Goal: Transaction & Acquisition: Purchase product/service

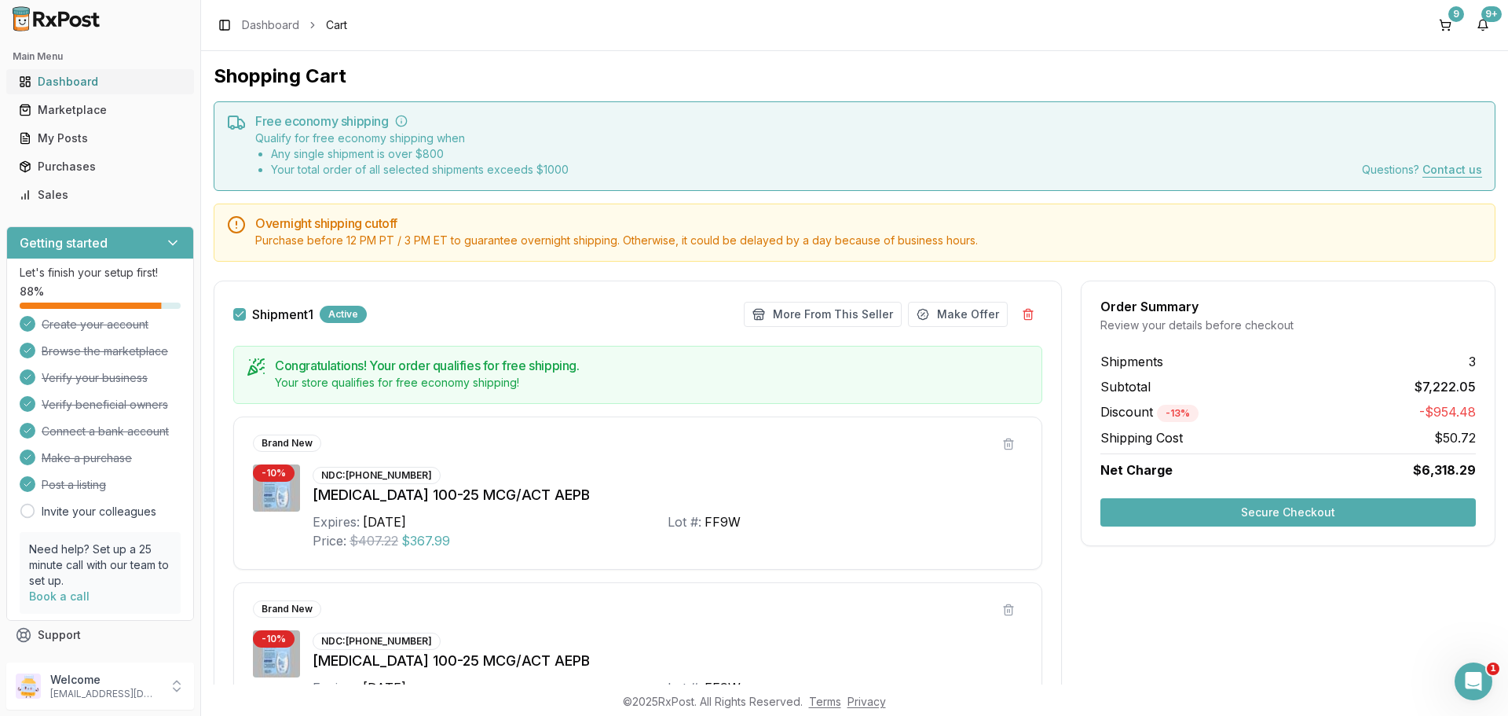
click at [82, 71] on link "Dashboard" at bounding box center [100, 82] width 175 height 28
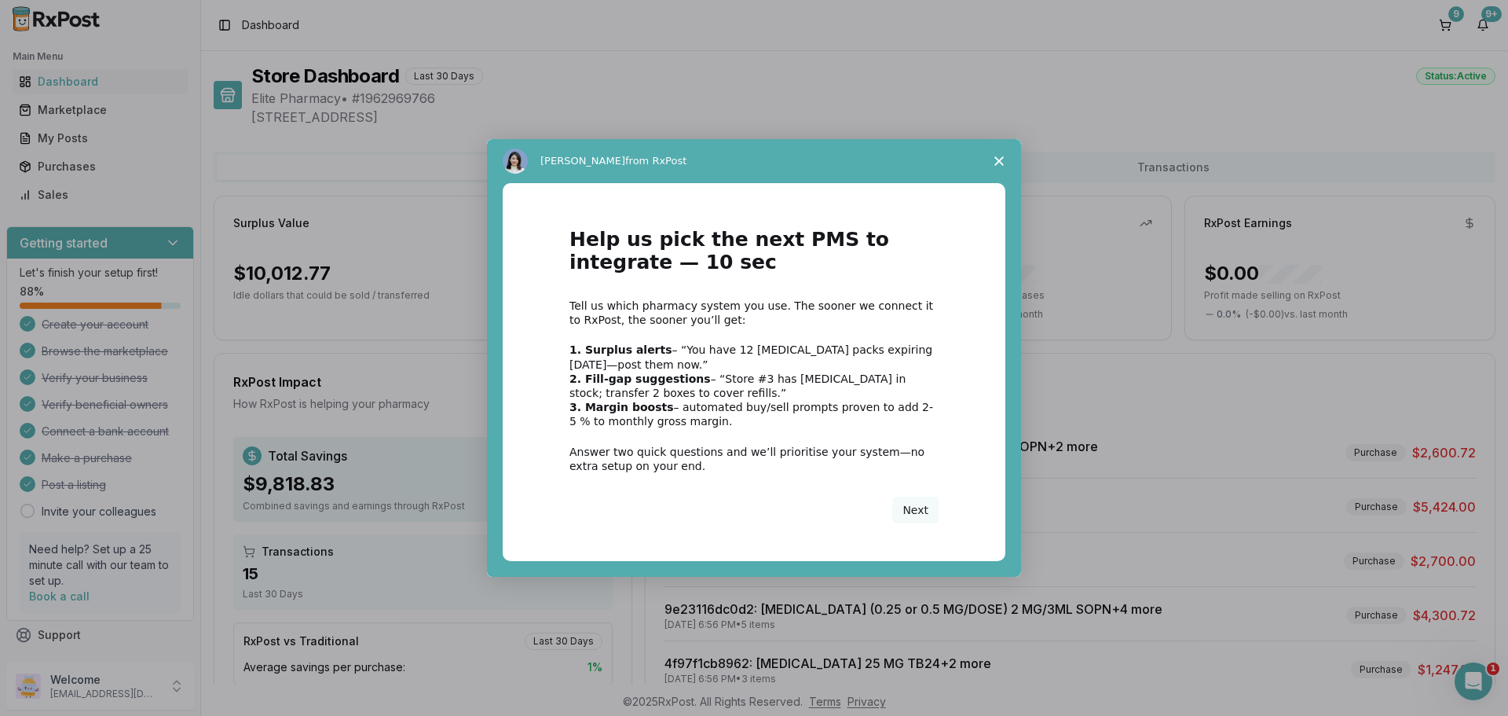
click at [999, 163] on icon "Close survey" at bounding box center [998, 160] width 9 height 9
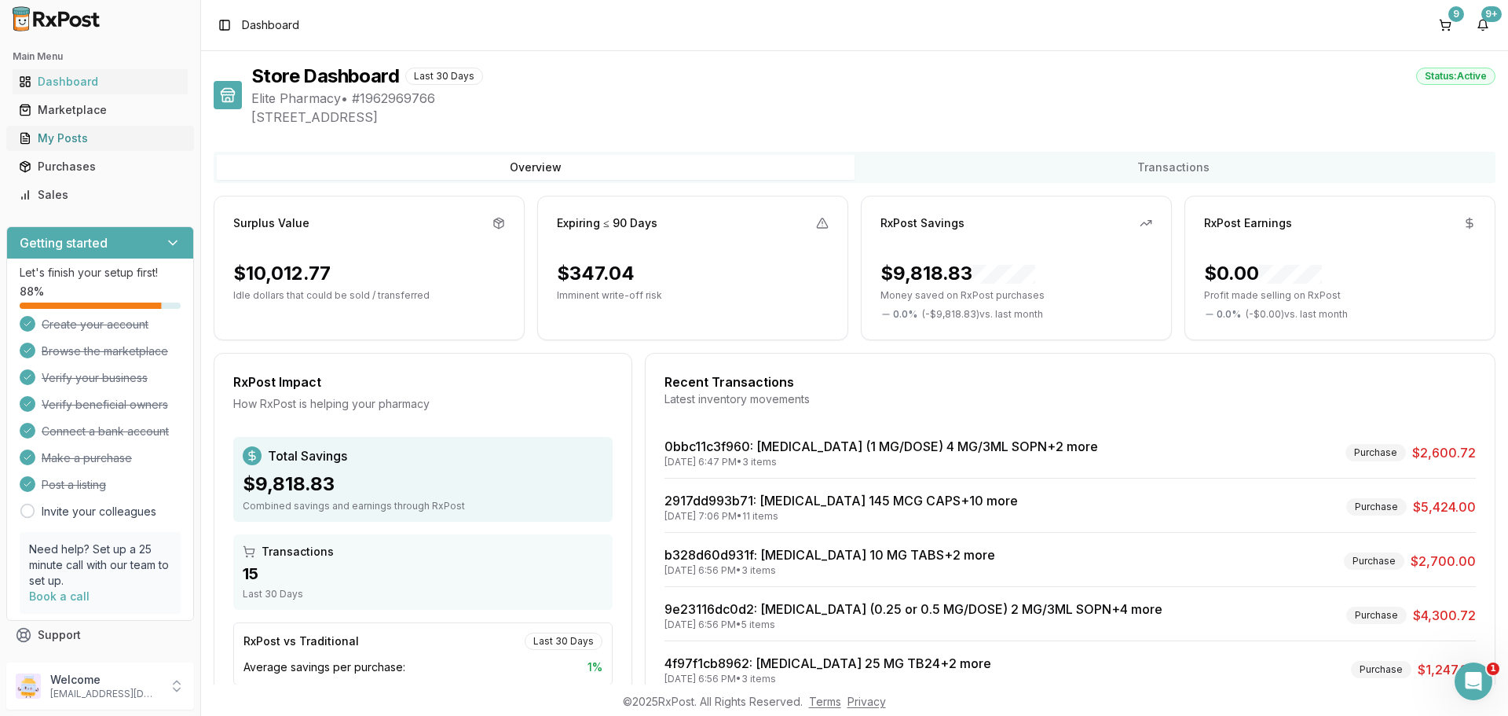
click at [97, 134] on div "My Posts" at bounding box center [100, 138] width 163 height 16
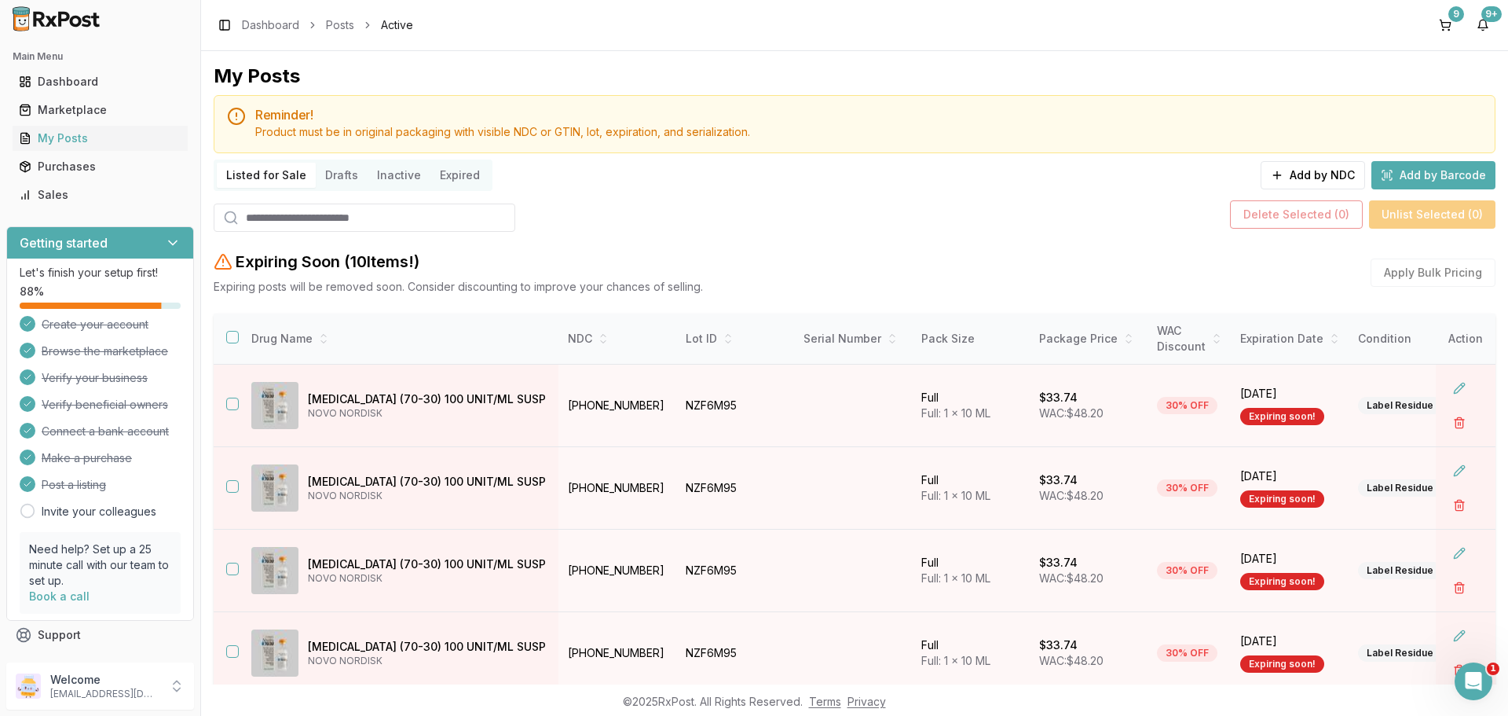
click at [303, 215] on input "search" at bounding box center [365, 217] width 302 height 28
click at [93, 112] on div "Marketplace" at bounding box center [100, 110] width 163 height 16
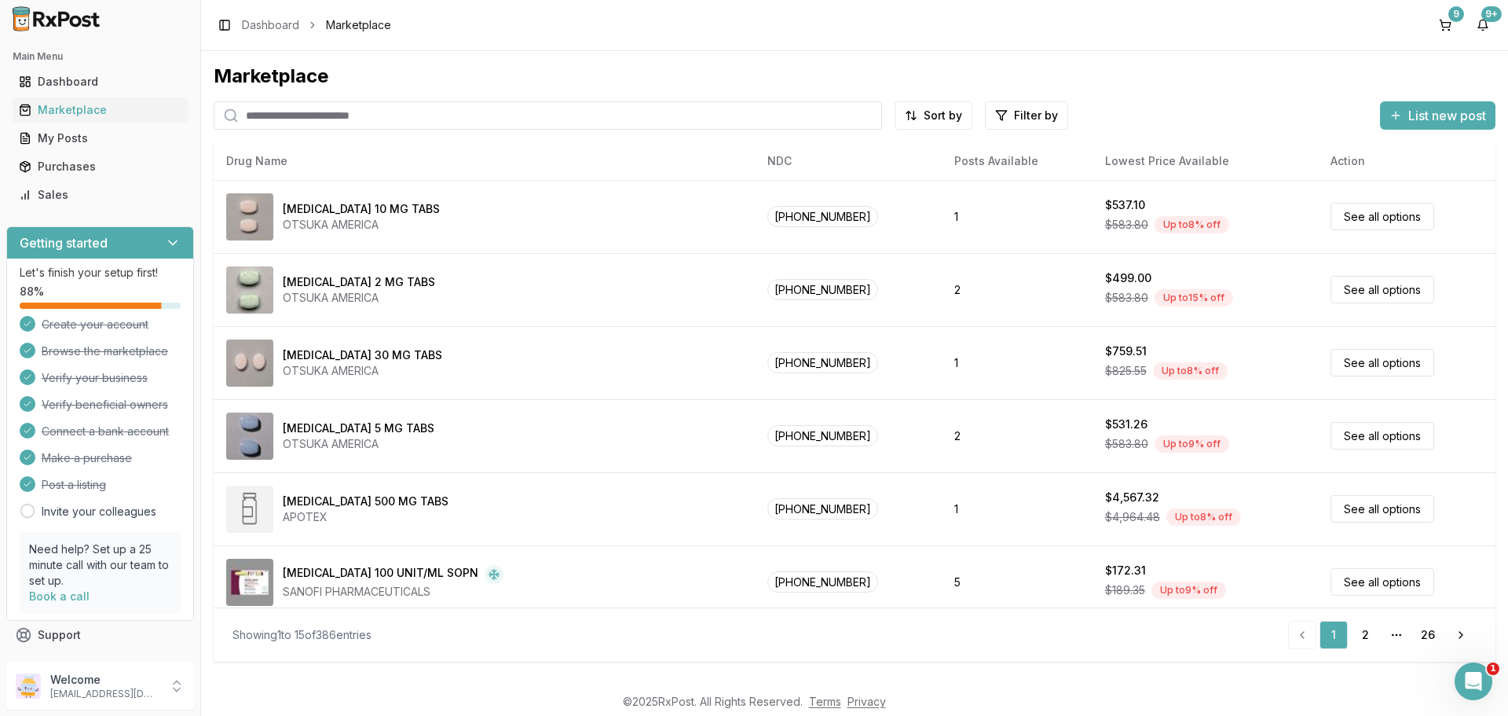
click at [371, 117] on input "search" at bounding box center [548, 115] width 668 height 28
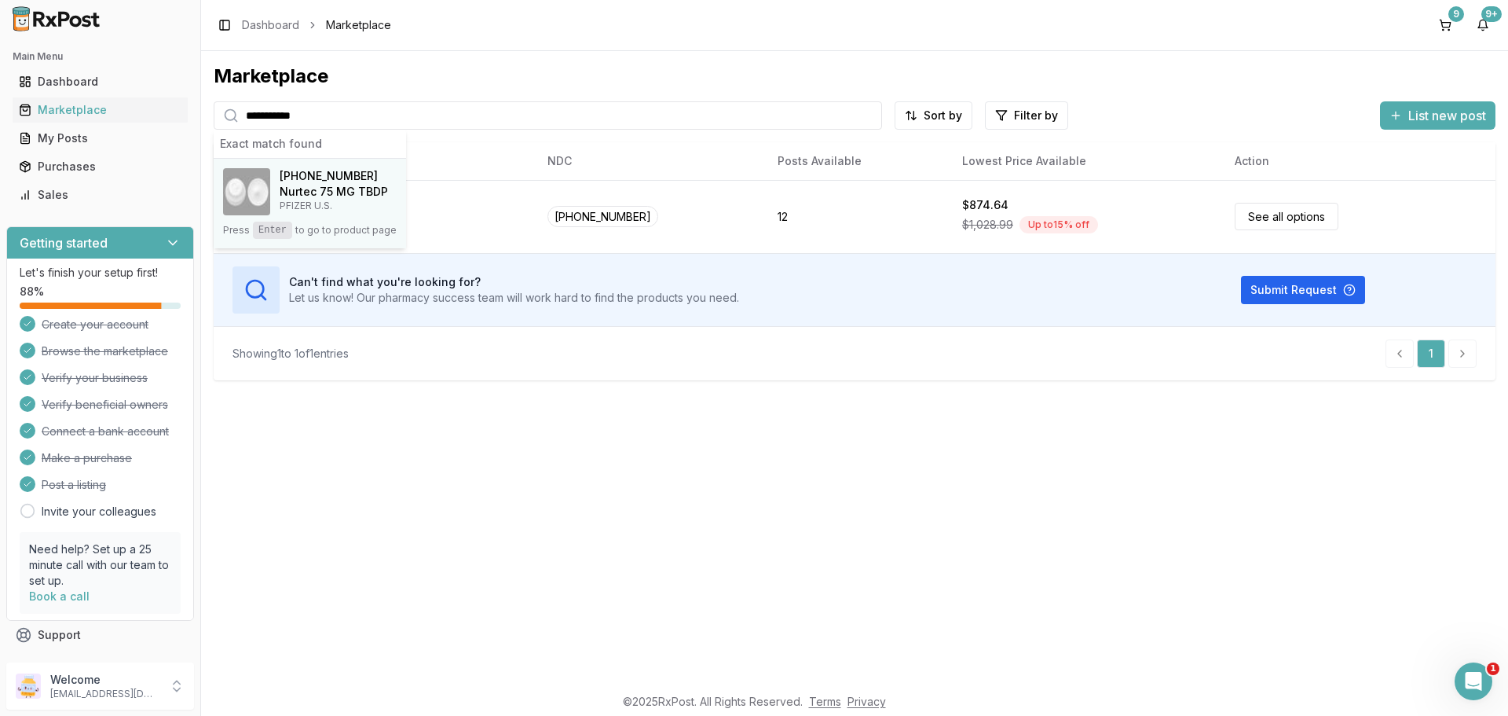
type input "**********"
click at [320, 189] on h4 "Nurtec 75 MG TBDP" at bounding box center [334, 192] width 108 height 16
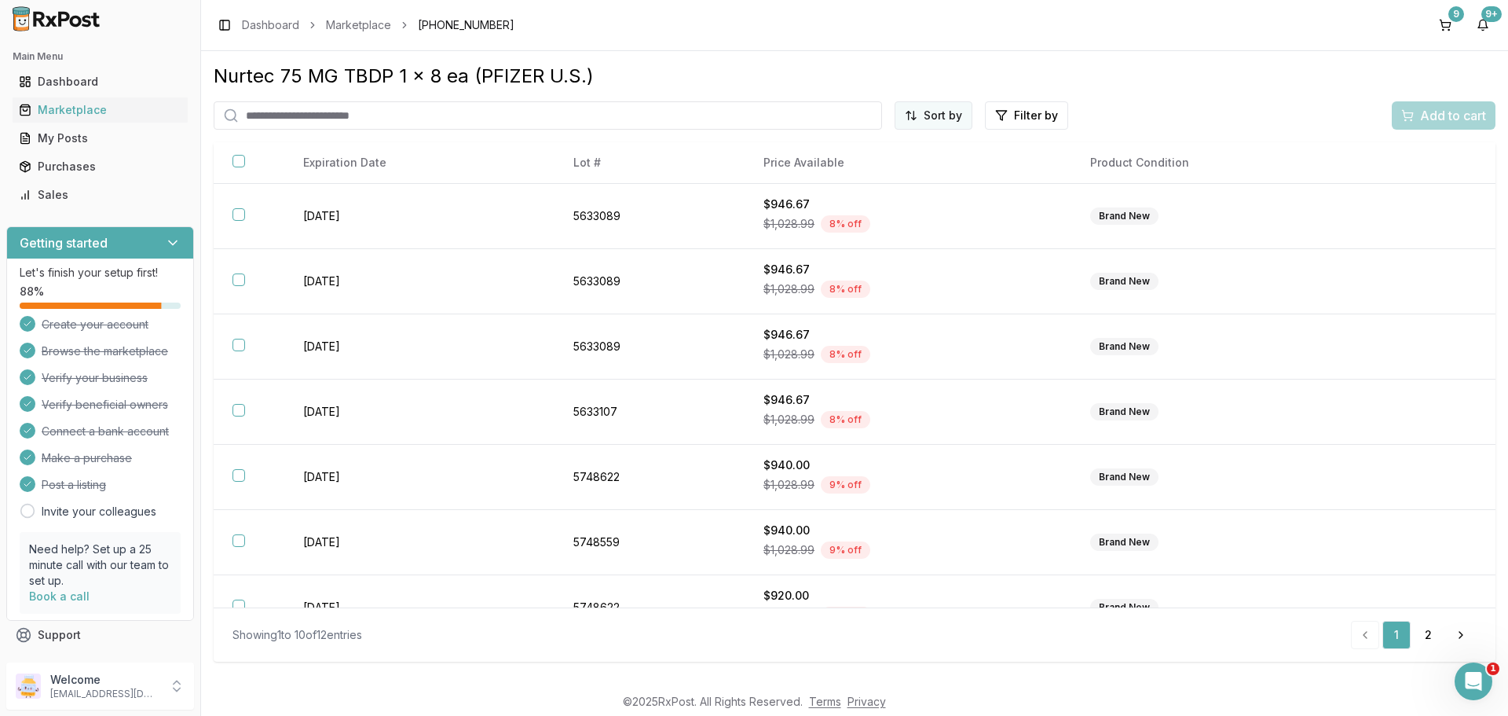
click at [926, 115] on html "Main Menu Dashboard Marketplace My Posts Purchases Sales Getting started Let's …" at bounding box center [754, 358] width 1508 height 716
click at [891, 165] on div "Price (Low to High)" at bounding box center [895, 174] width 149 height 25
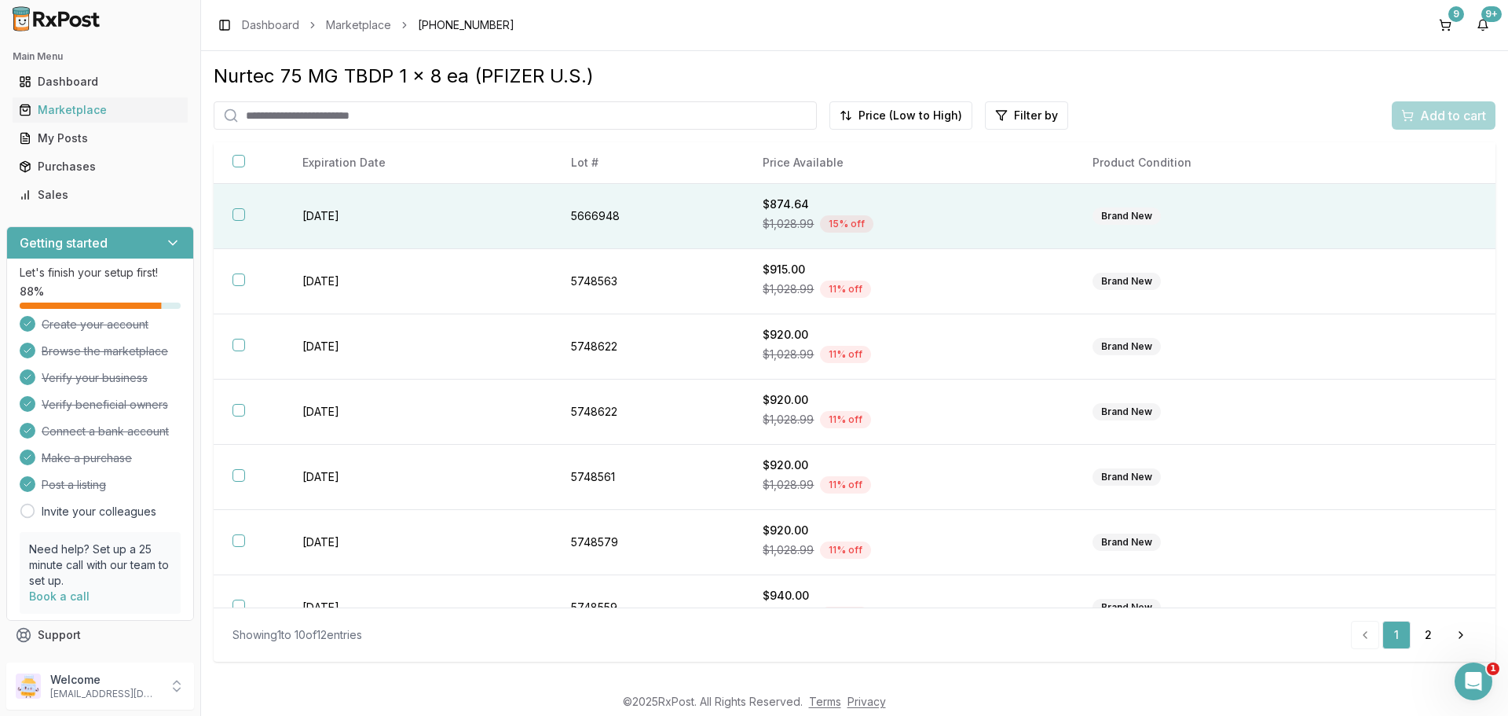
click at [240, 217] on button "button" at bounding box center [239, 214] width 13 height 13
click at [1417, 113] on div "Add to cart" at bounding box center [1443, 115] width 85 height 19
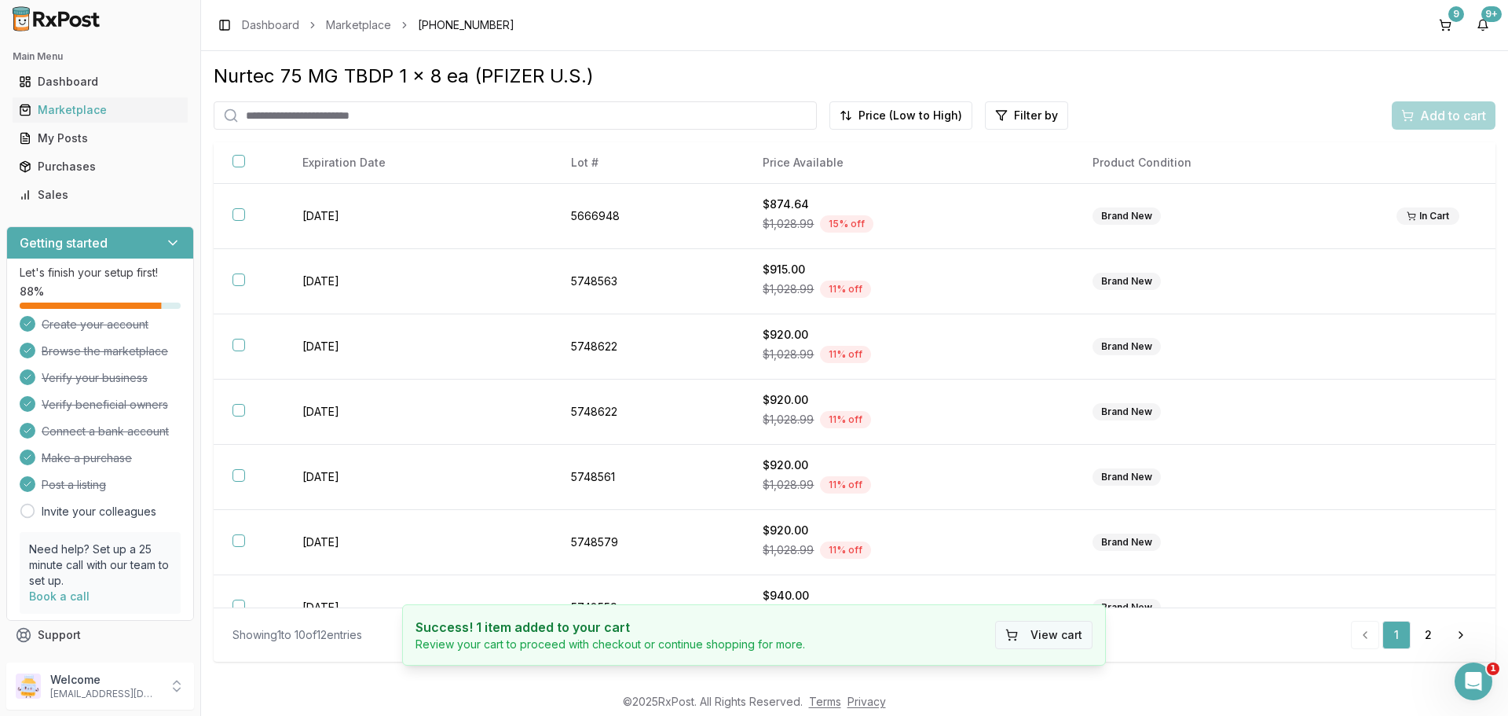
click at [1069, 635] on button "View cart" at bounding box center [1043, 635] width 97 height 28
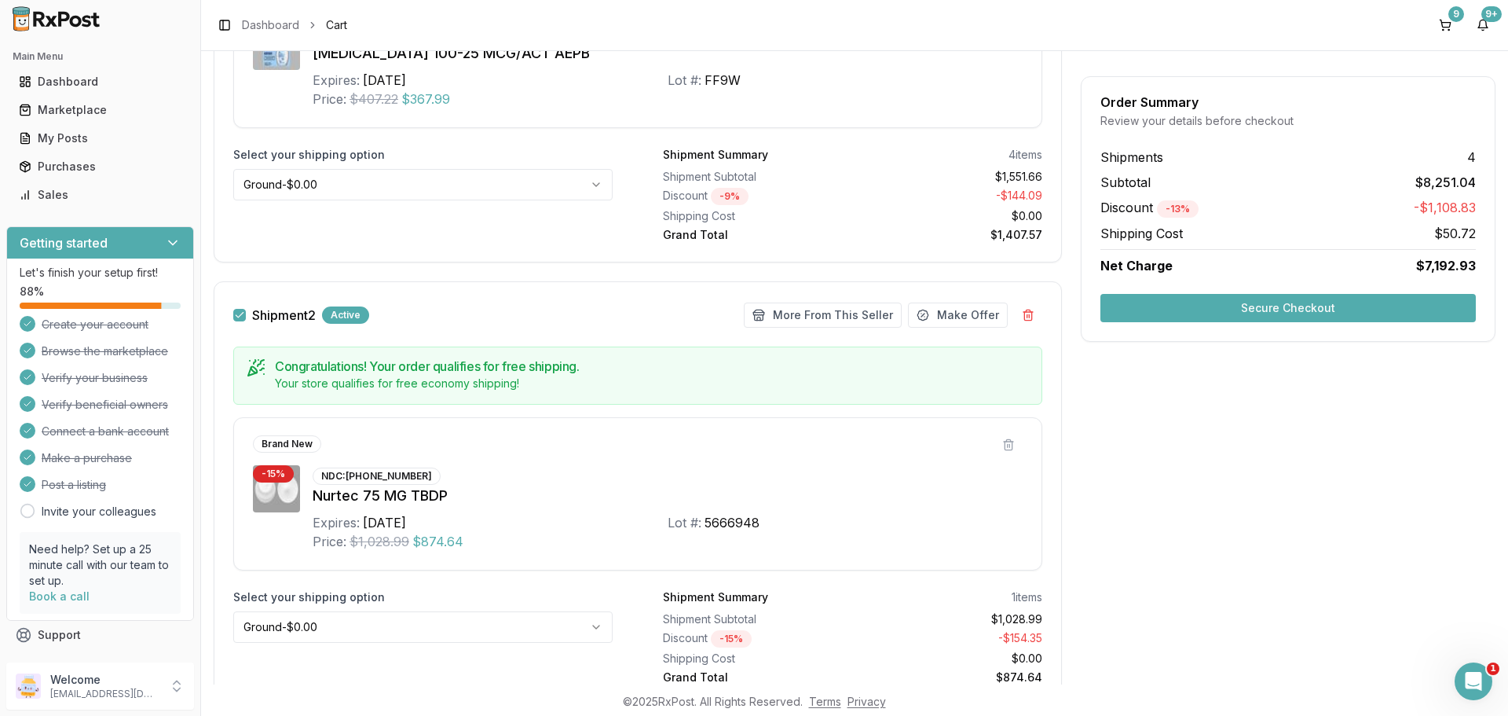
scroll to position [943, 0]
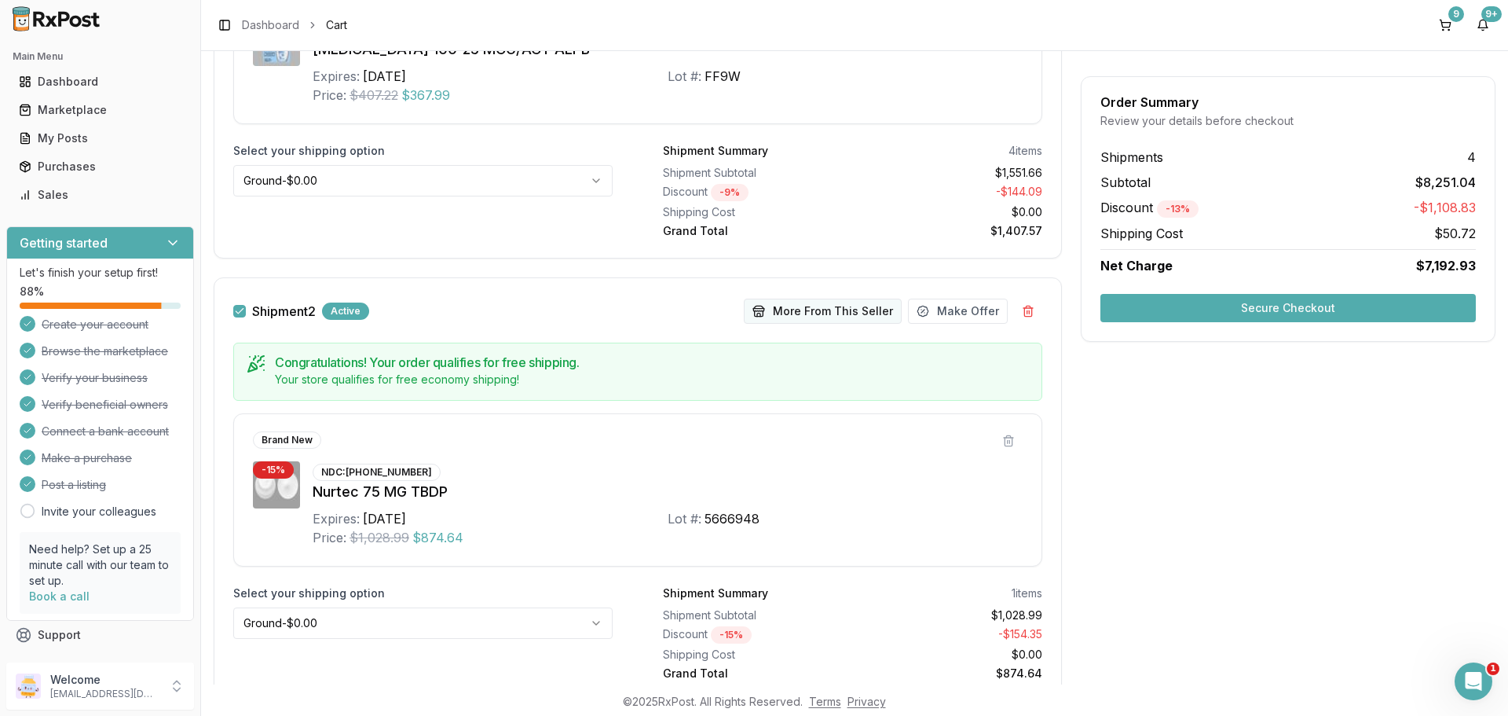
click at [837, 309] on button "More From This Seller" at bounding box center [823, 310] width 158 height 25
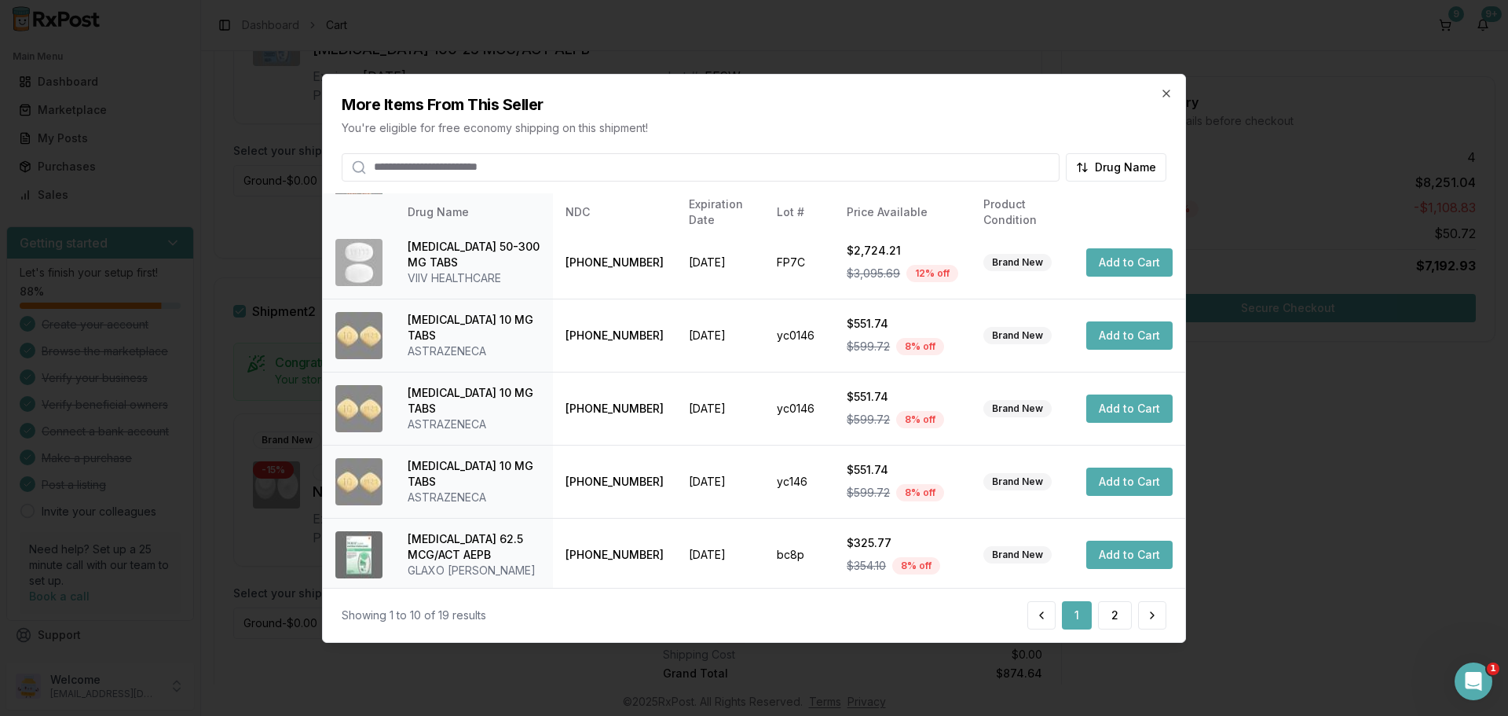
scroll to position [374, 0]
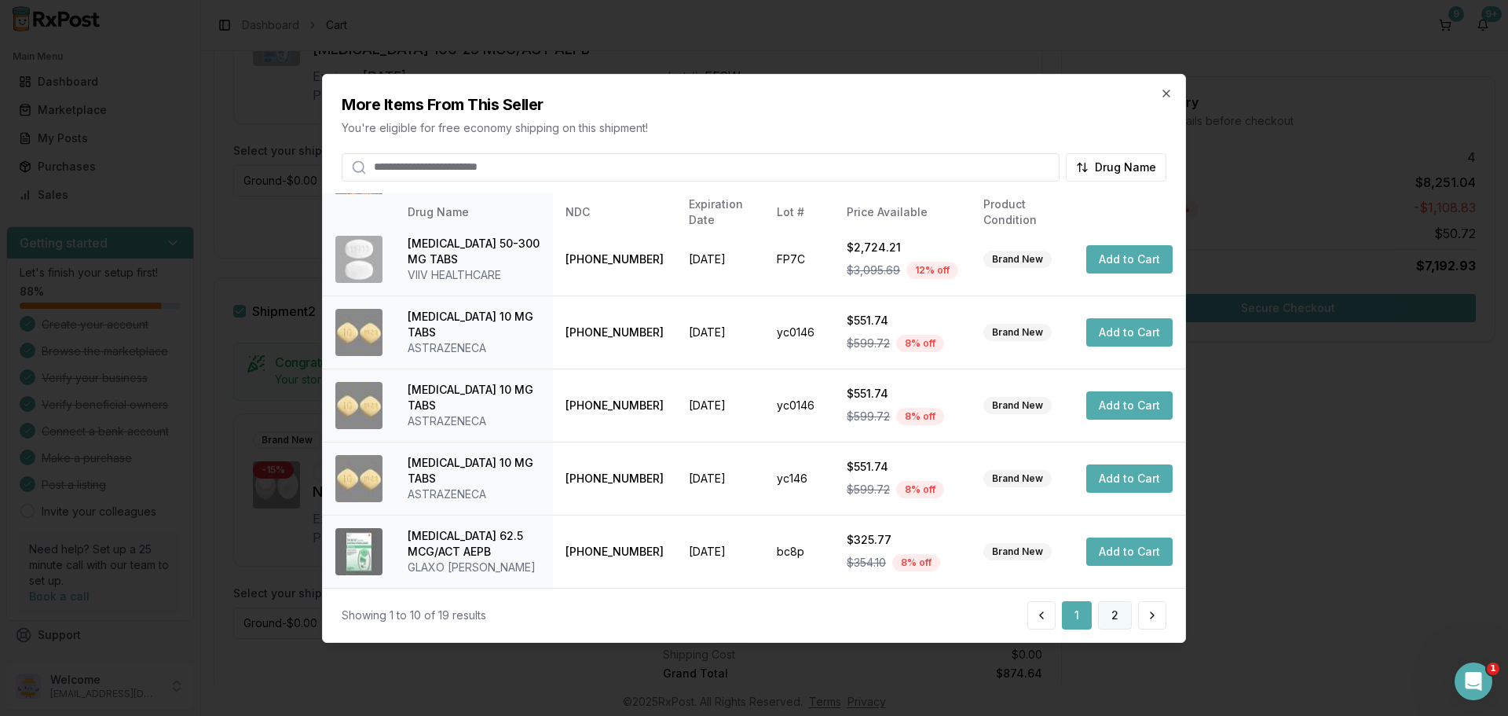
click at [1119, 609] on button "2" at bounding box center [1115, 615] width 34 height 28
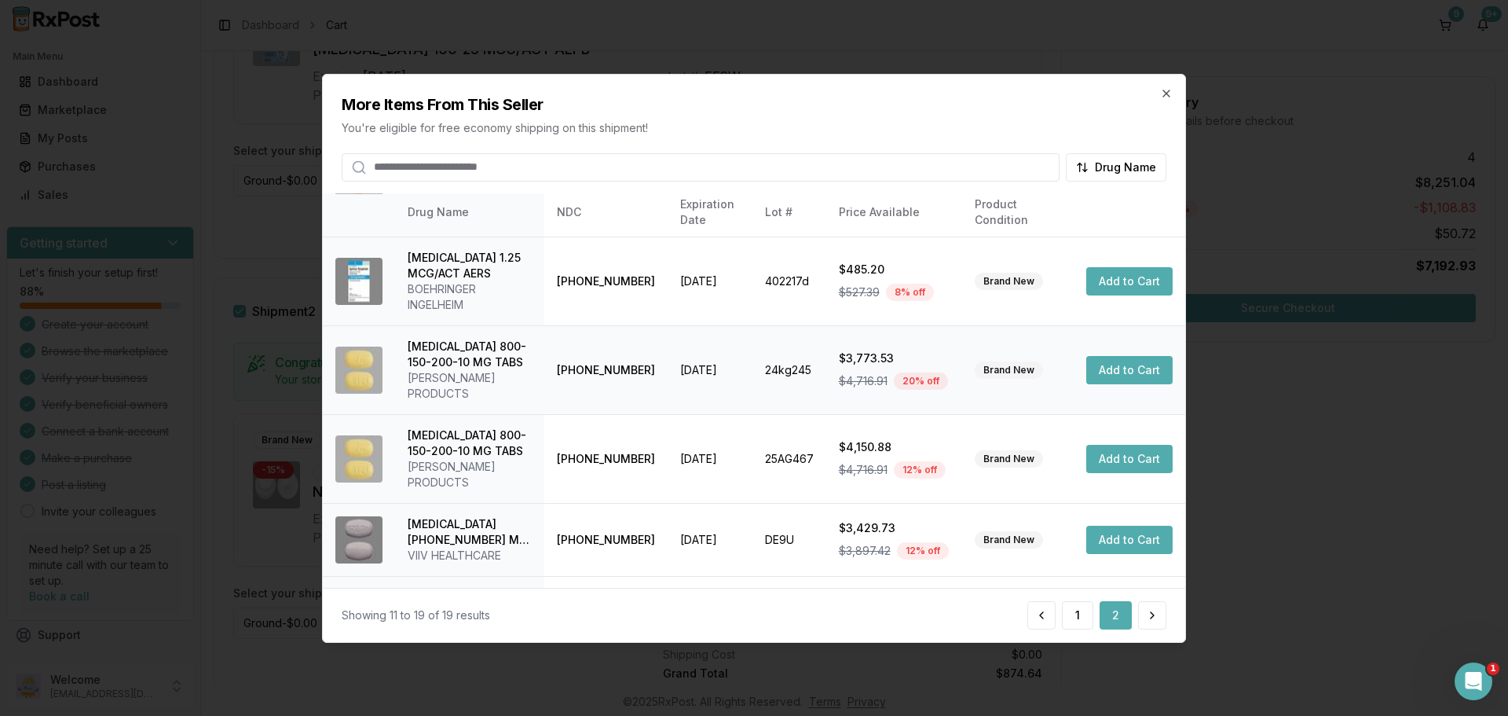
scroll to position [364, 0]
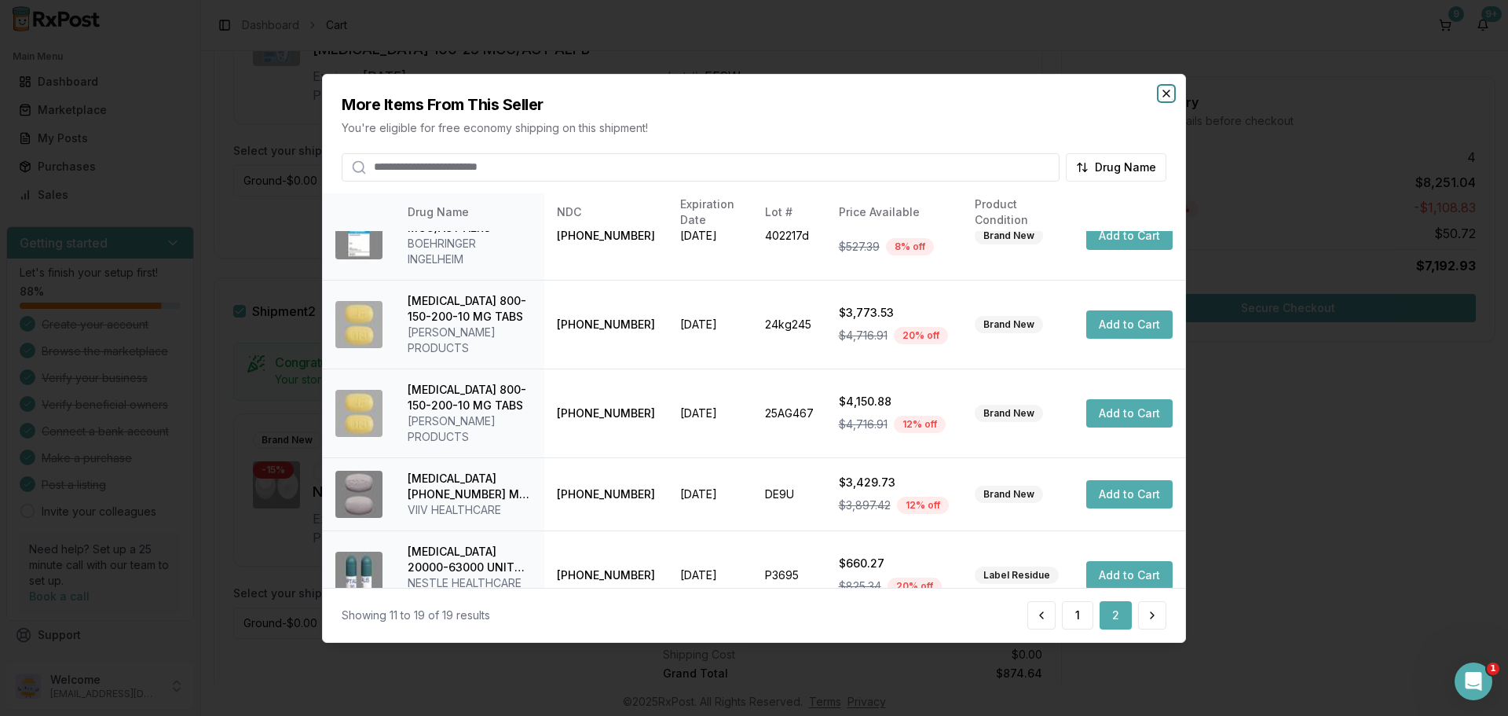
click at [1165, 94] on icon "button" at bounding box center [1166, 93] width 6 height 6
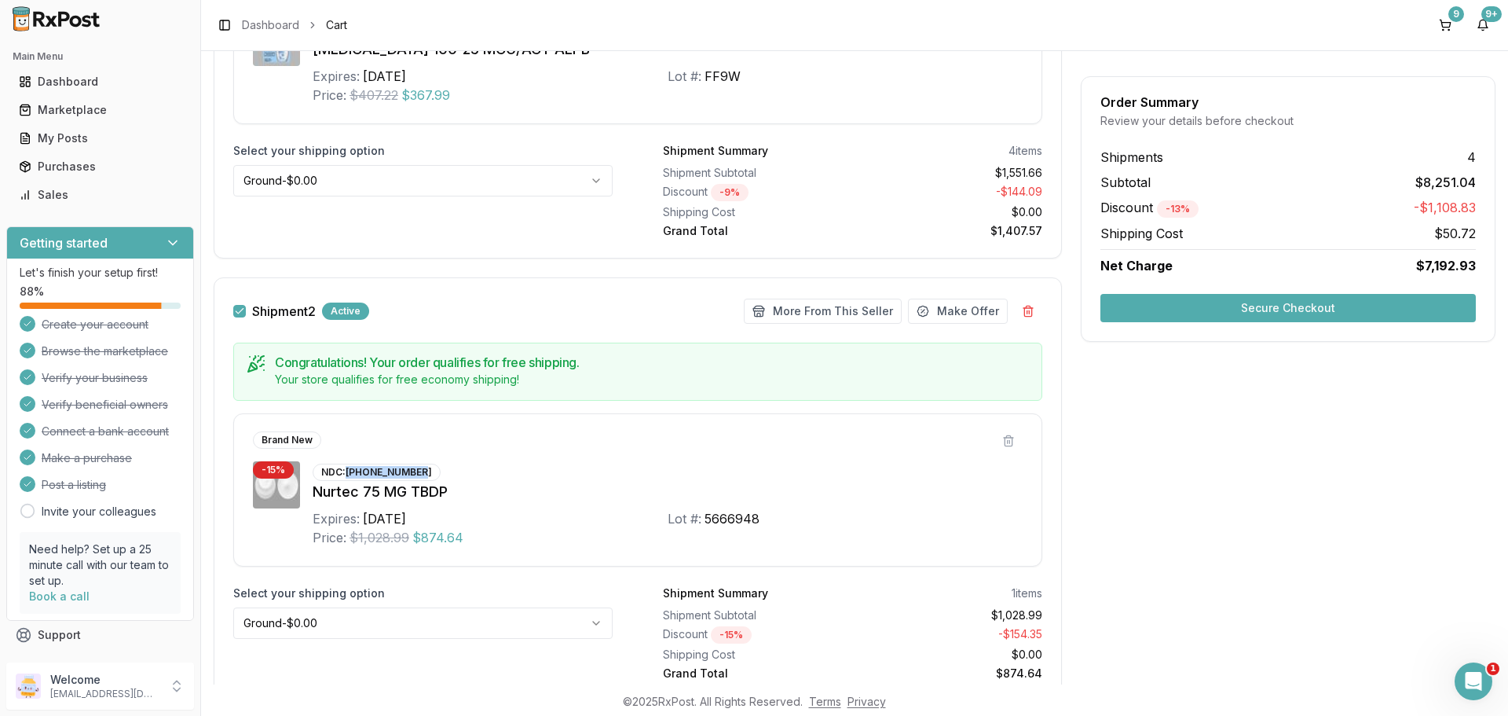
drag, startPoint x: 347, startPoint y: 468, endPoint x: 420, endPoint y: 465, distance: 73.1
click at [420, 465] on div "NDC: [PHONE_NUMBER]" at bounding box center [377, 471] width 128 height 17
copy div "[PHONE_NUMBER]"
click at [1003, 441] on button at bounding box center [1008, 441] width 28 height 28
